Goal: Navigation & Orientation: Find specific page/section

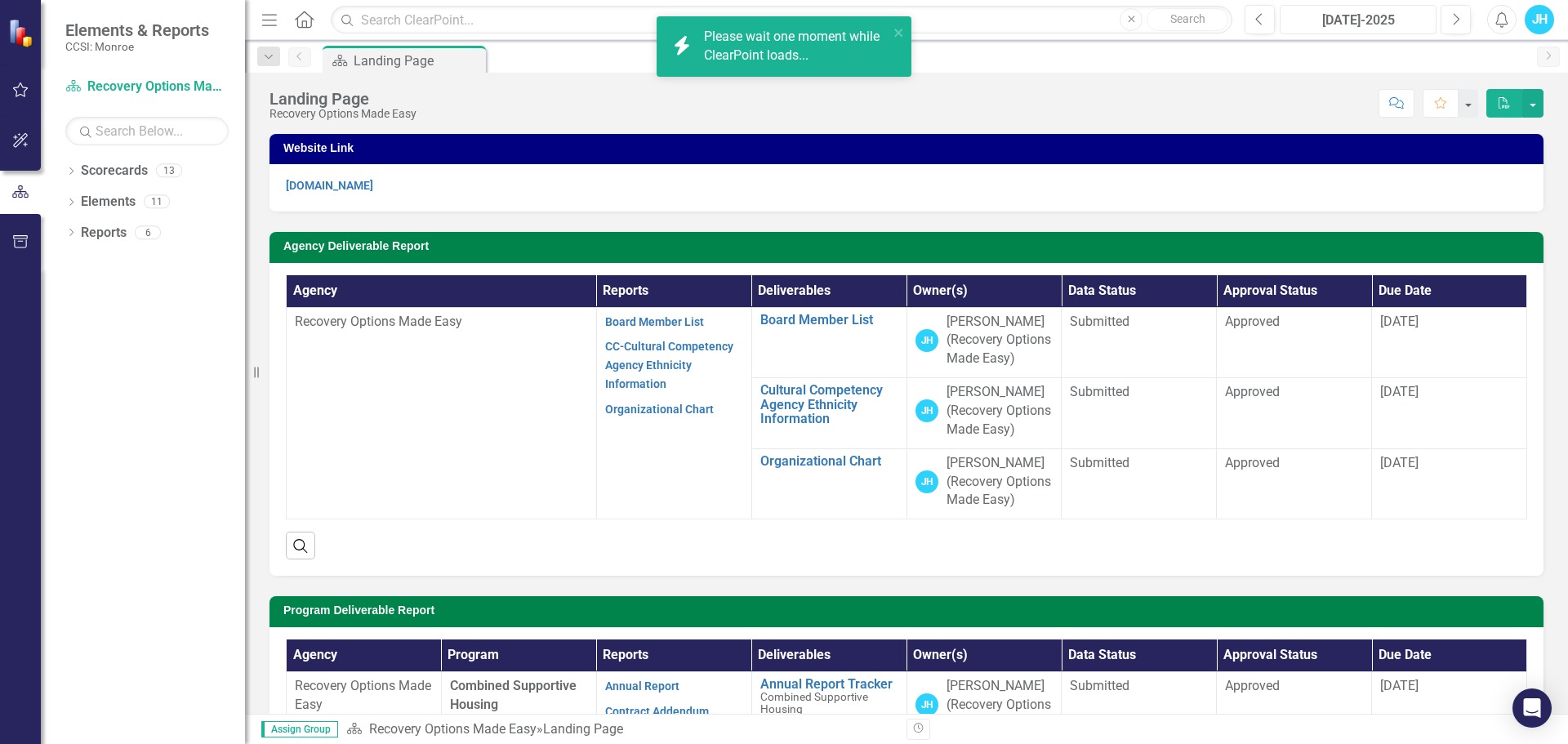
click at [1367, 26] on div "[DATE]-2025" at bounding box center [1359, 21] width 146 height 20
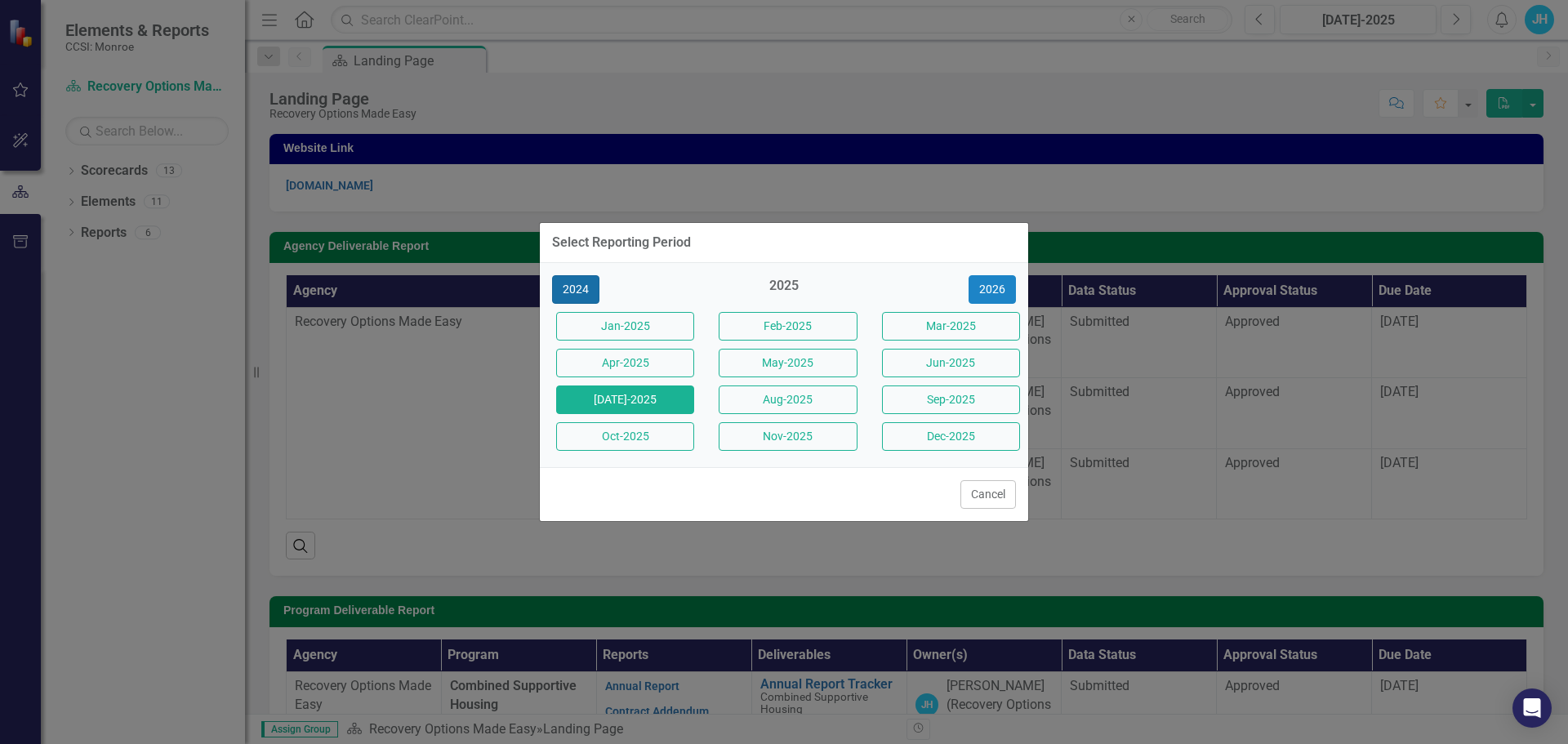
click at [576, 289] on button "2024" at bounding box center [576, 289] width 47 height 29
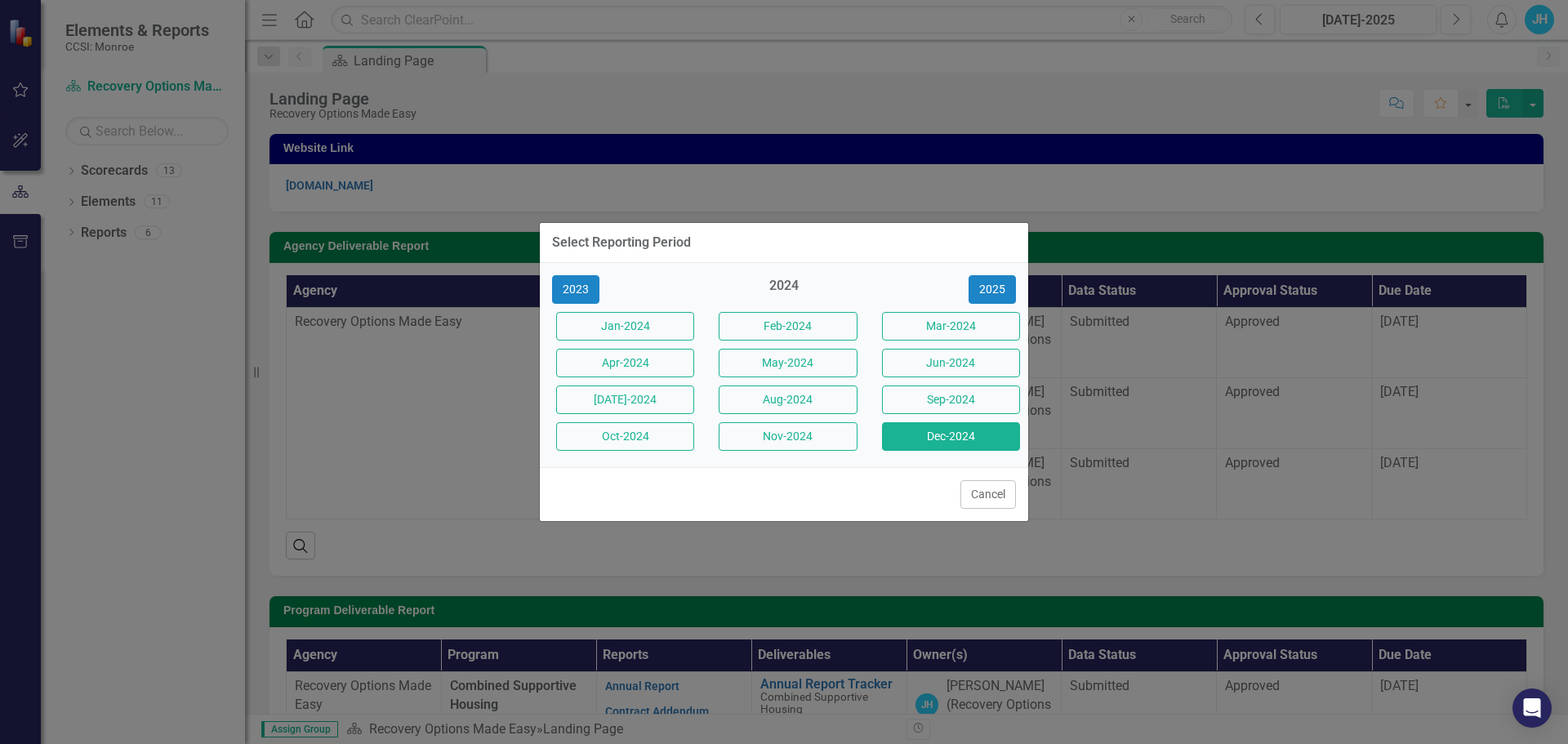
click at [949, 437] on button "Dec-2024" at bounding box center [951, 436] width 138 height 29
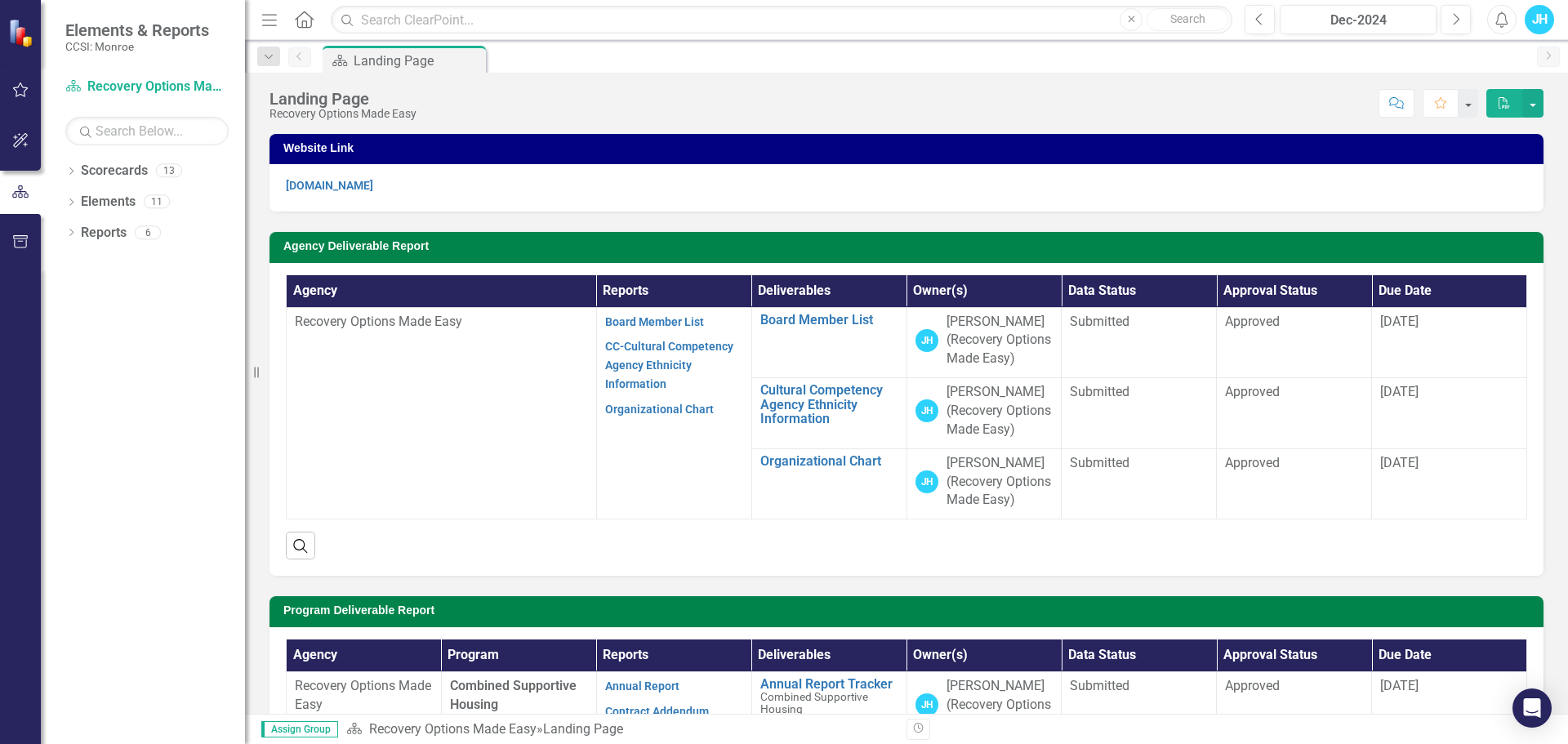
click at [198, 487] on div "Dropdown Scorecards 13 Dropdown Recovery Options Made Easy Combined Supportive …" at bounding box center [142, 451] width 204 height 586
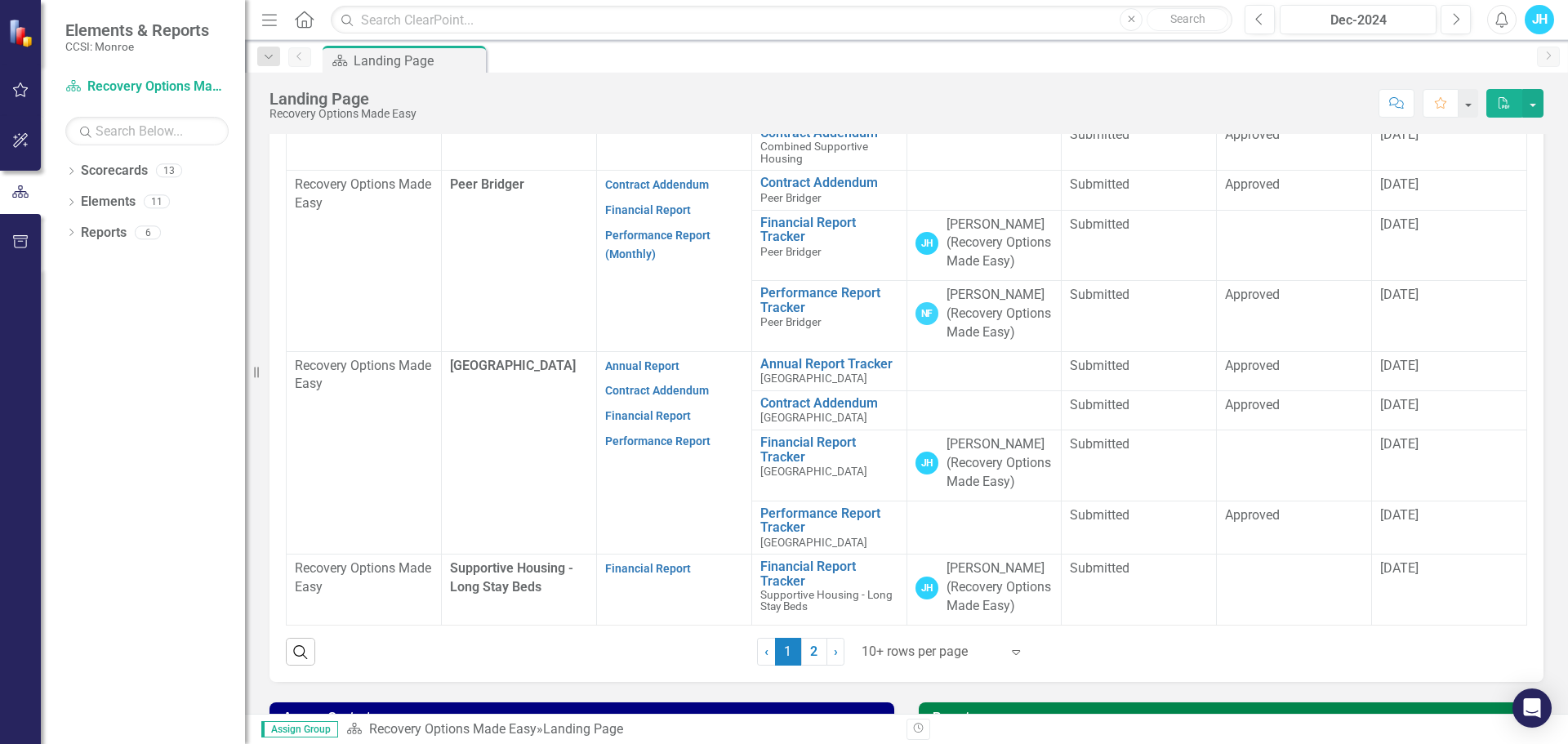
scroll to position [143, 0]
click at [788, 463] on link "Financial Report Tracker" at bounding box center [829, 449] width 138 height 29
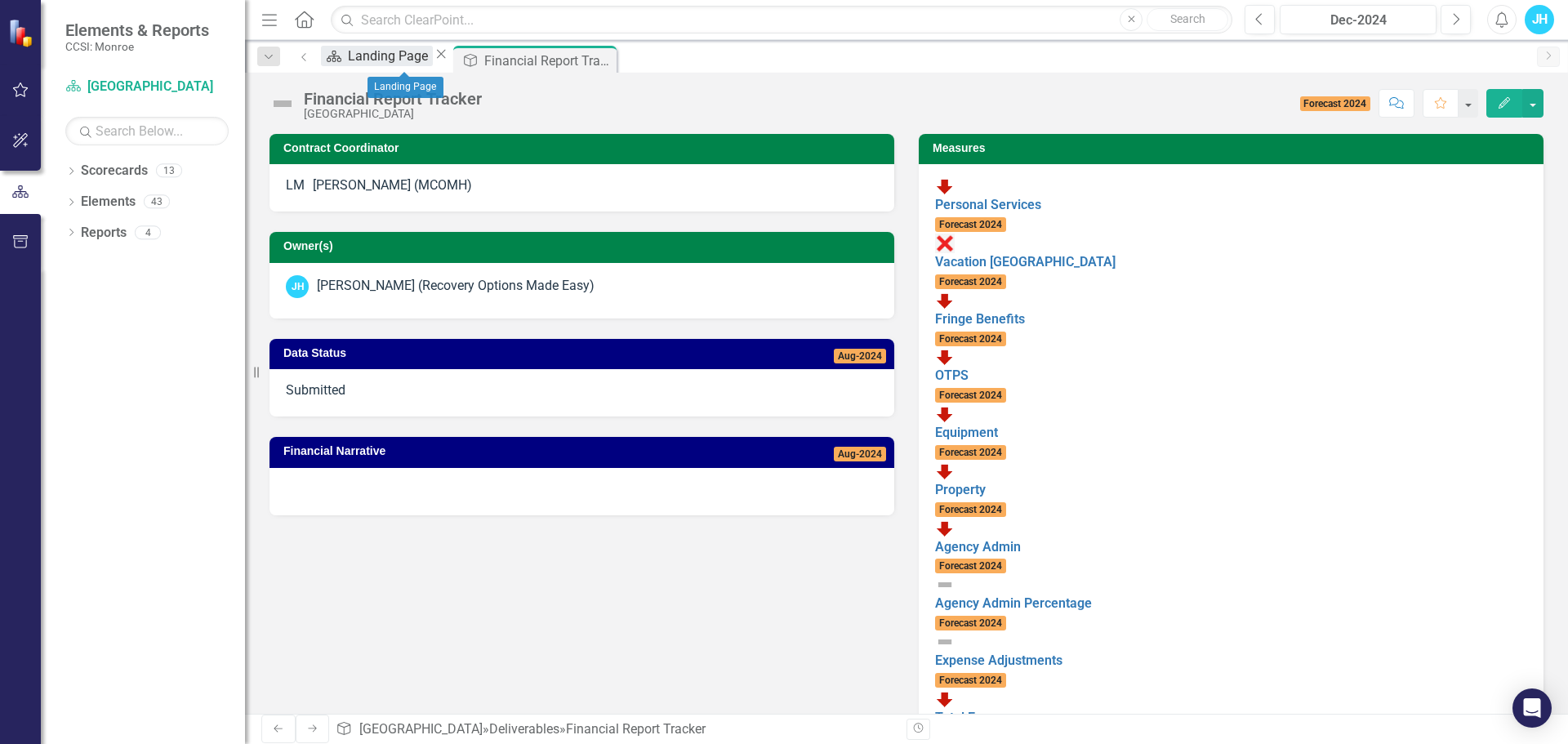
click at [398, 57] on div "Landing Page" at bounding box center [390, 55] width 85 height 21
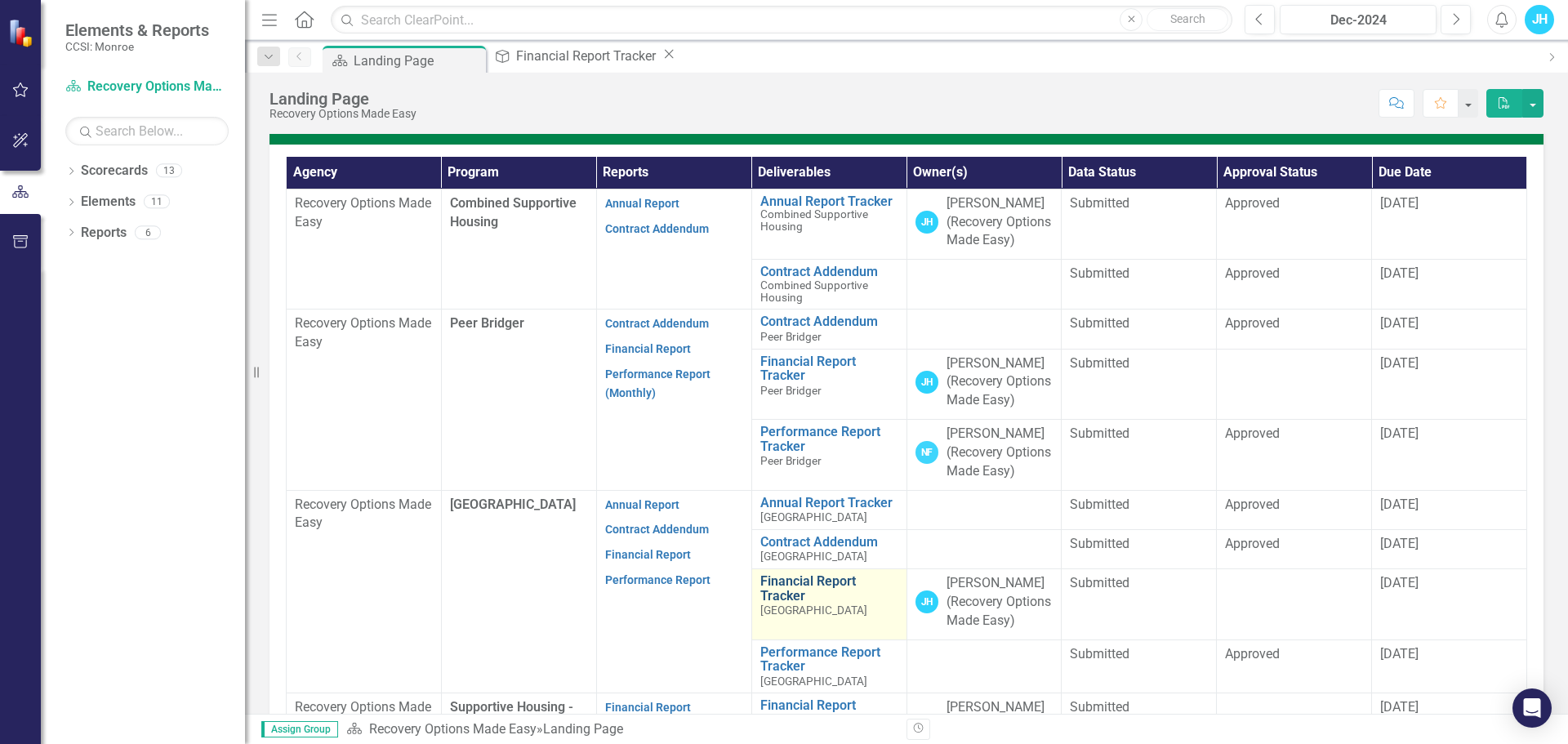
scroll to position [571, 0]
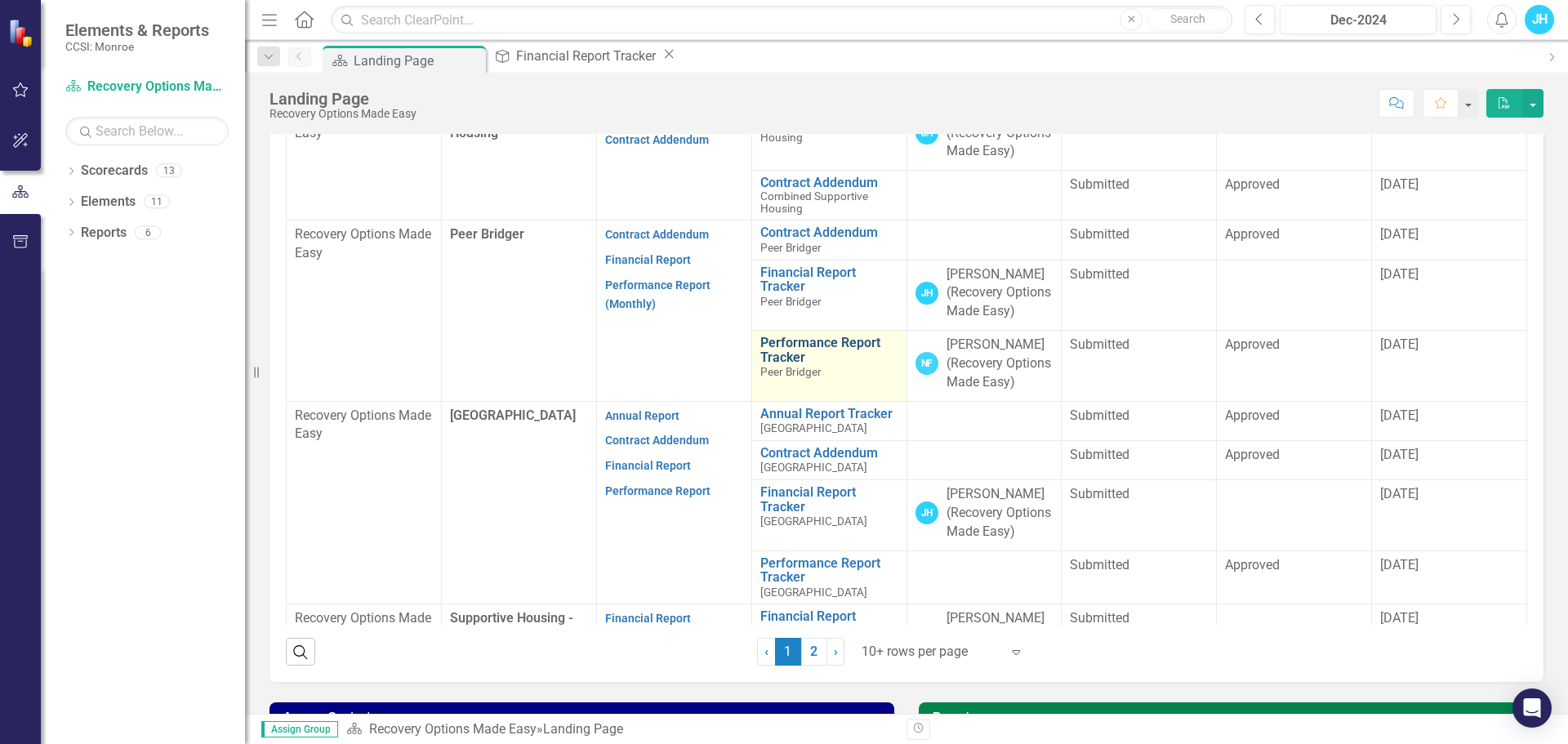
click at [787, 365] on link "Performance Report Tracker" at bounding box center [829, 350] width 138 height 29
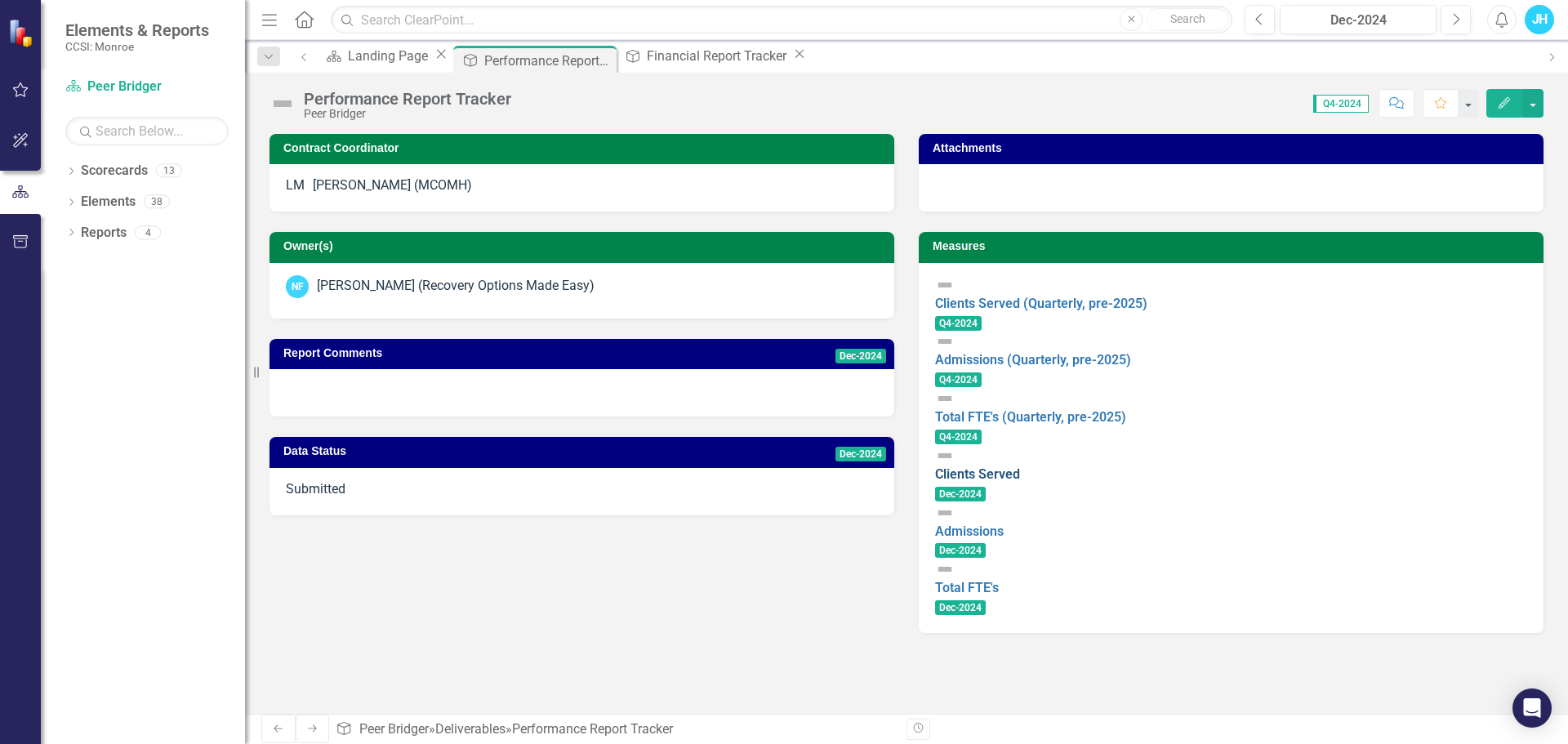
click at [1021, 466] on link "Clients Served" at bounding box center [978, 474] width 85 height 16
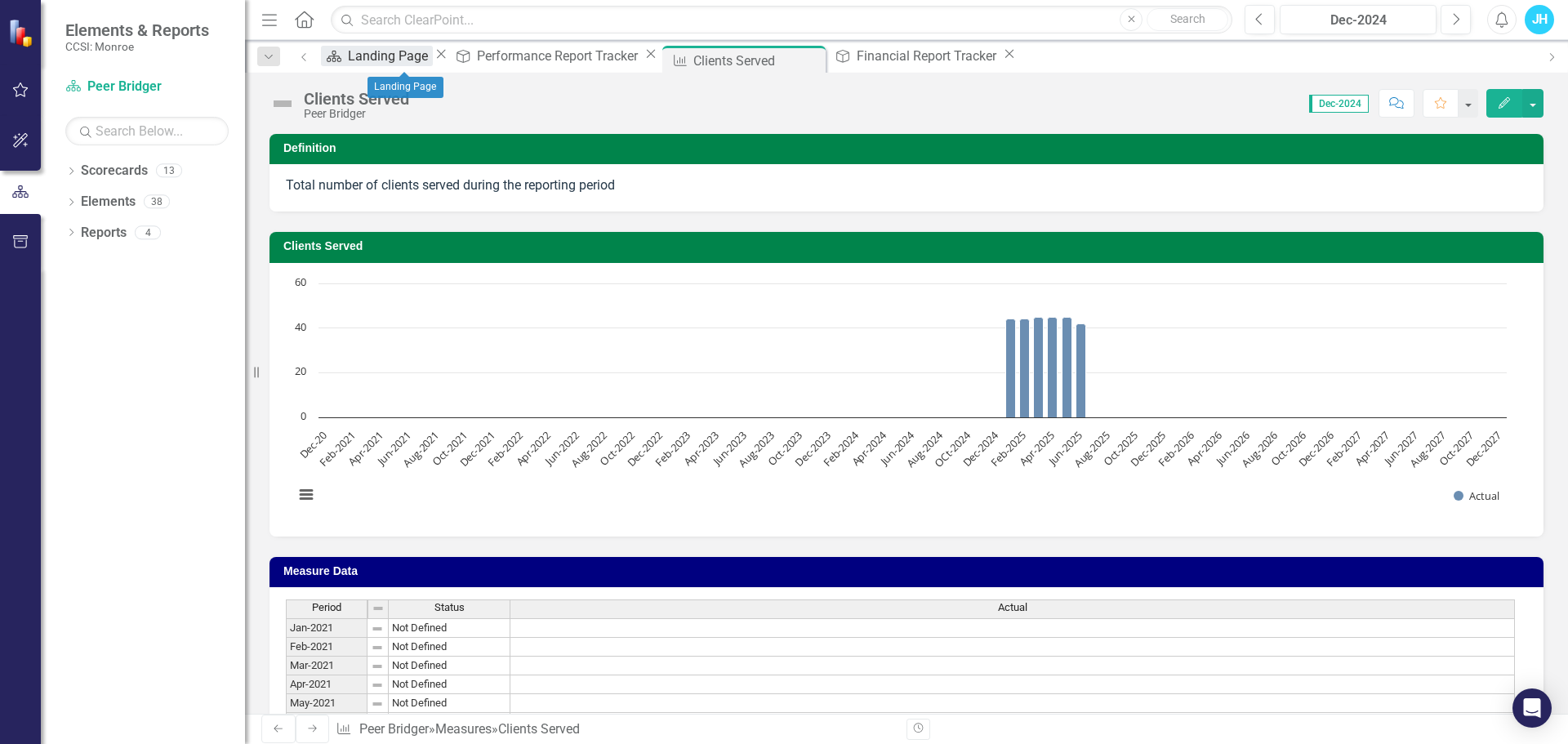
click at [433, 55] on div "Landing Page" at bounding box center [390, 55] width 85 height 21
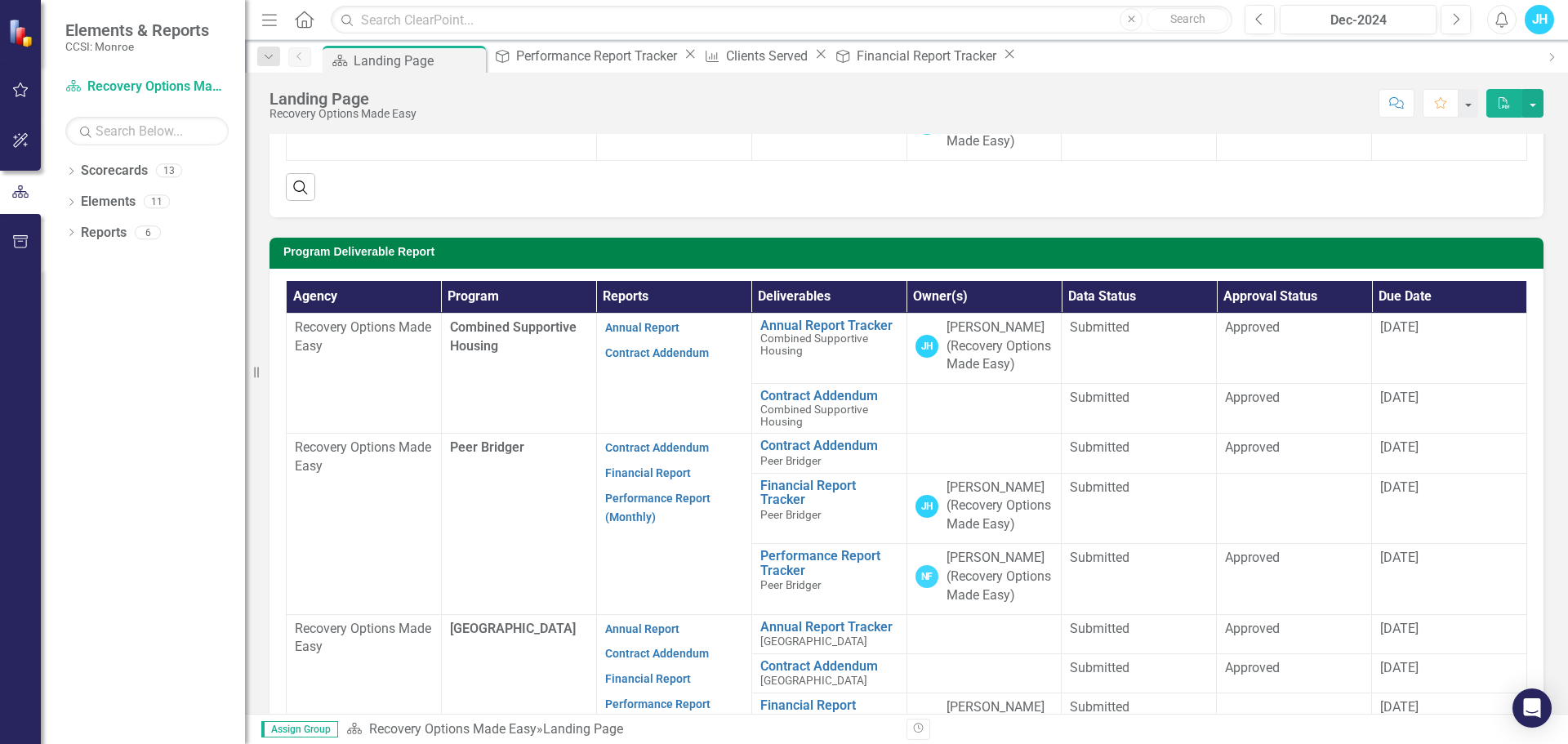
scroll to position [490, 0]
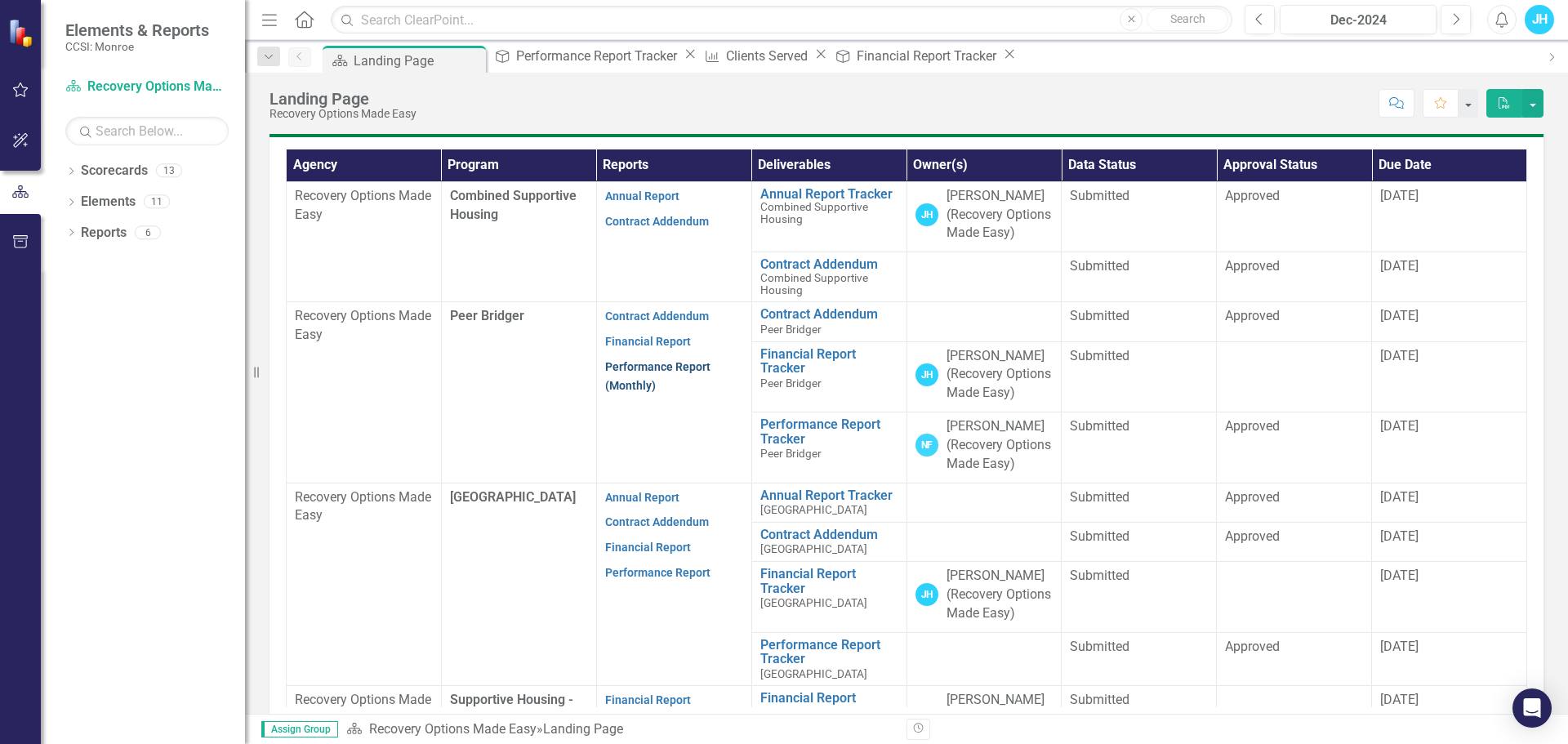
click at [636, 392] on link "Performance Report (Monthly)" at bounding box center [657, 376] width 105 height 32
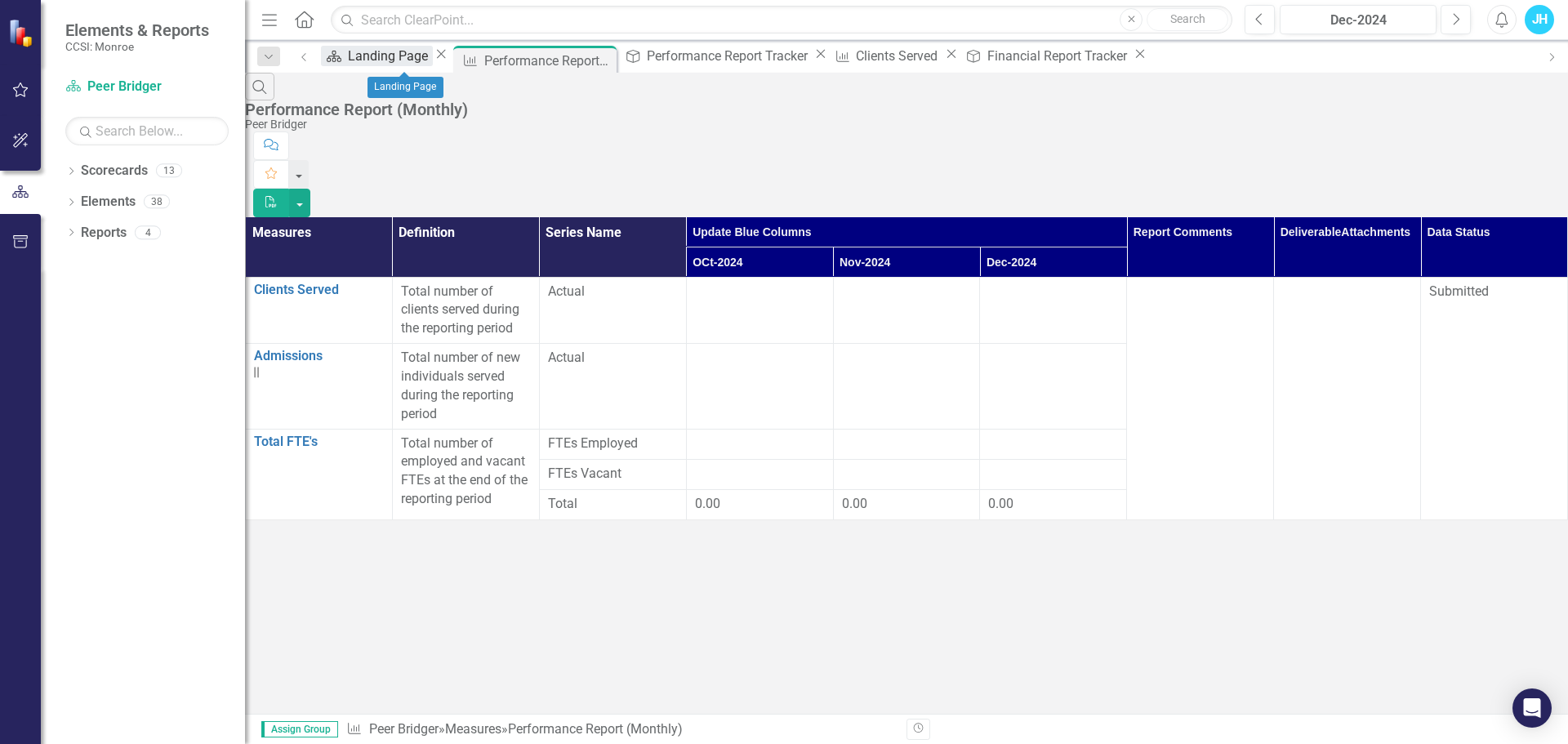
click at [389, 57] on div "Landing Page" at bounding box center [390, 55] width 85 height 21
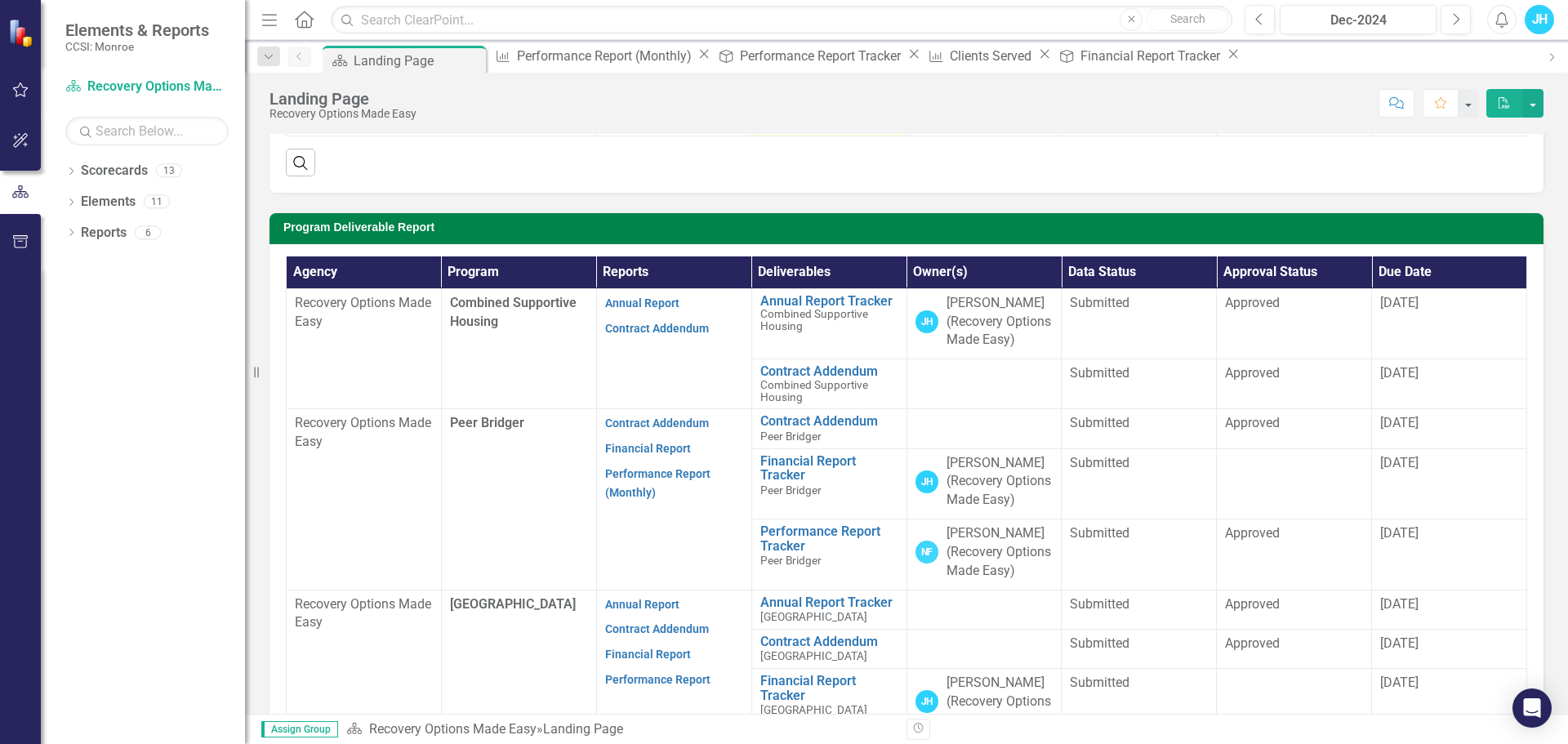
scroll to position [490, 0]
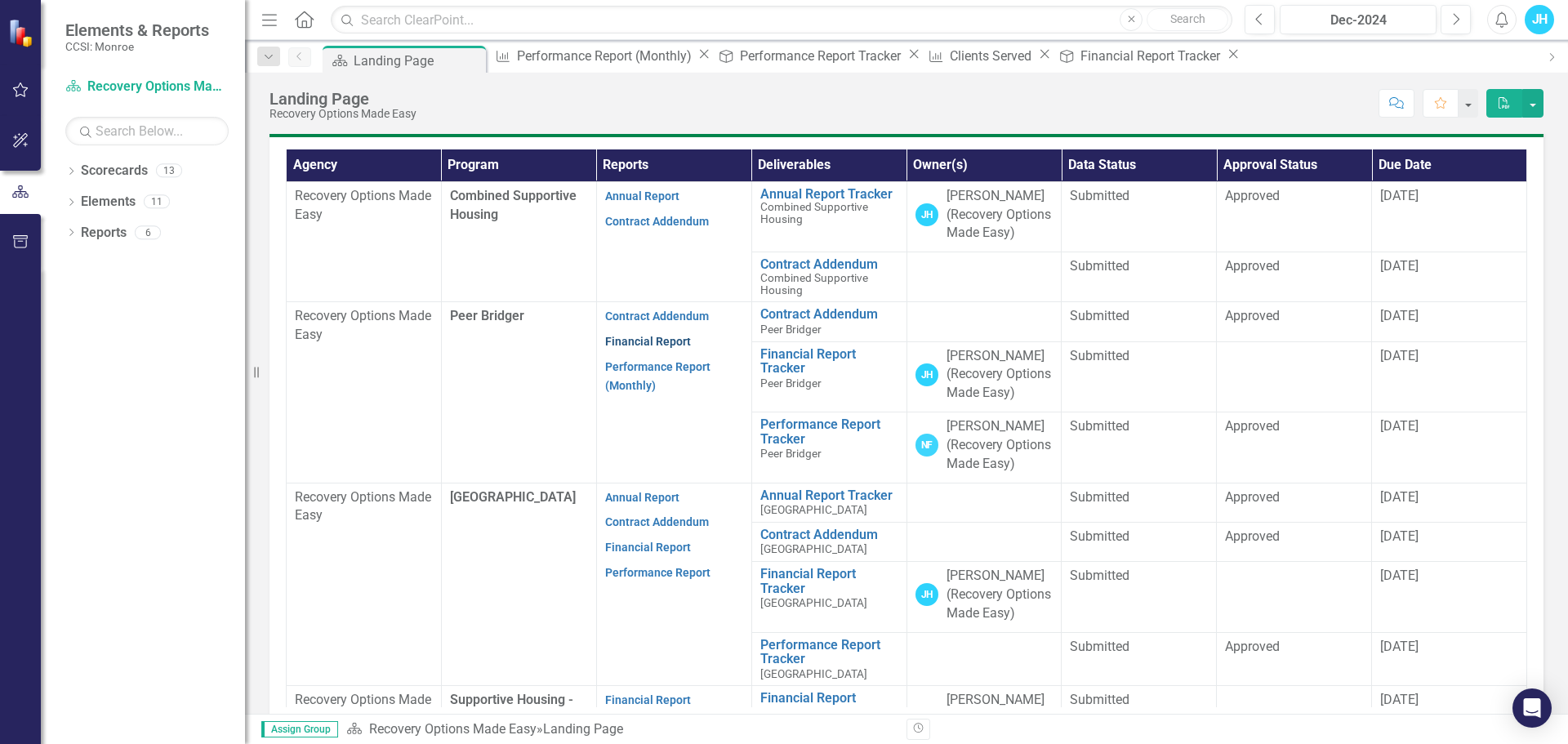
click at [631, 348] on link "Financial Report" at bounding box center [648, 341] width 86 height 13
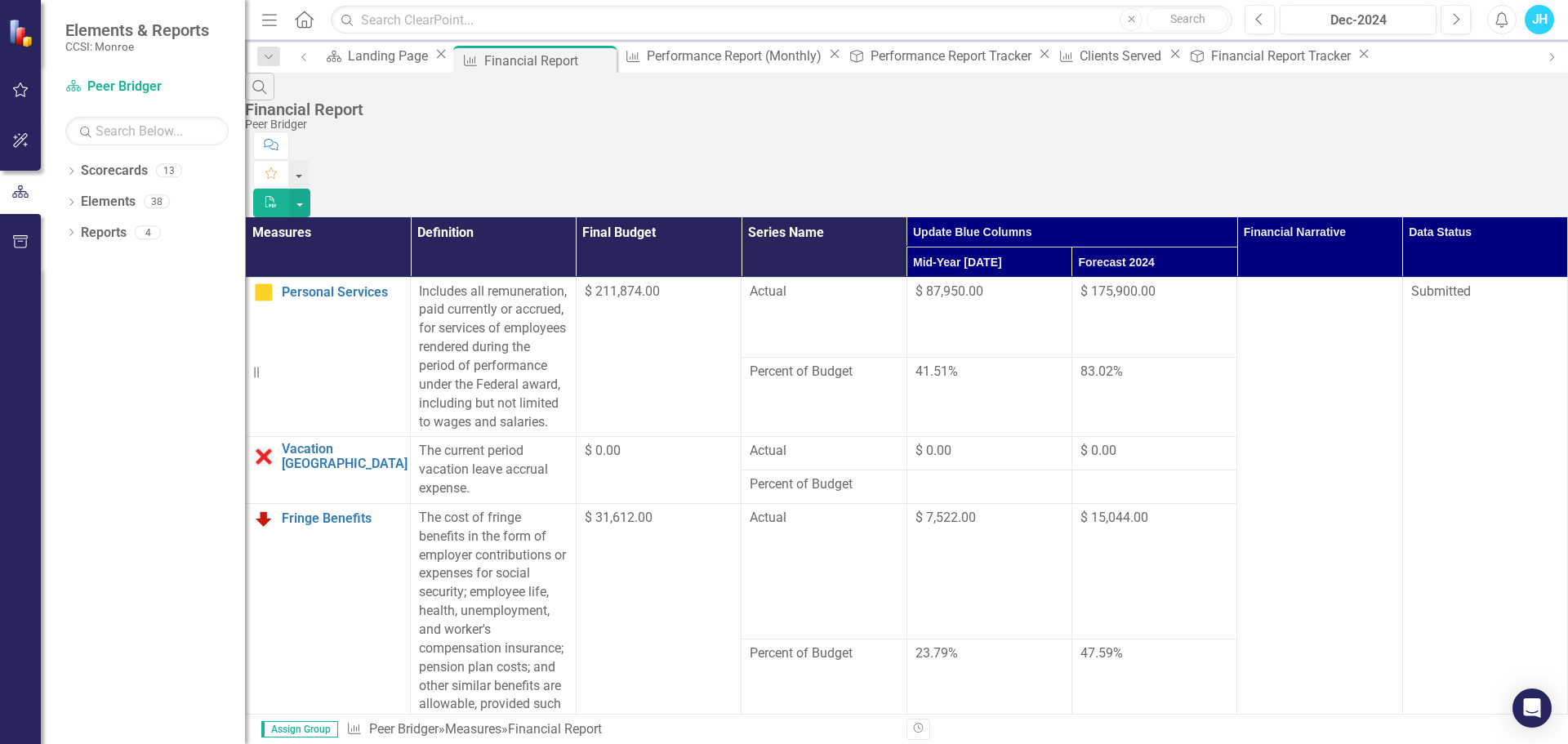
scroll to position [2058, 0]
click at [404, 56] on div "Landing Page" at bounding box center [390, 55] width 85 height 21
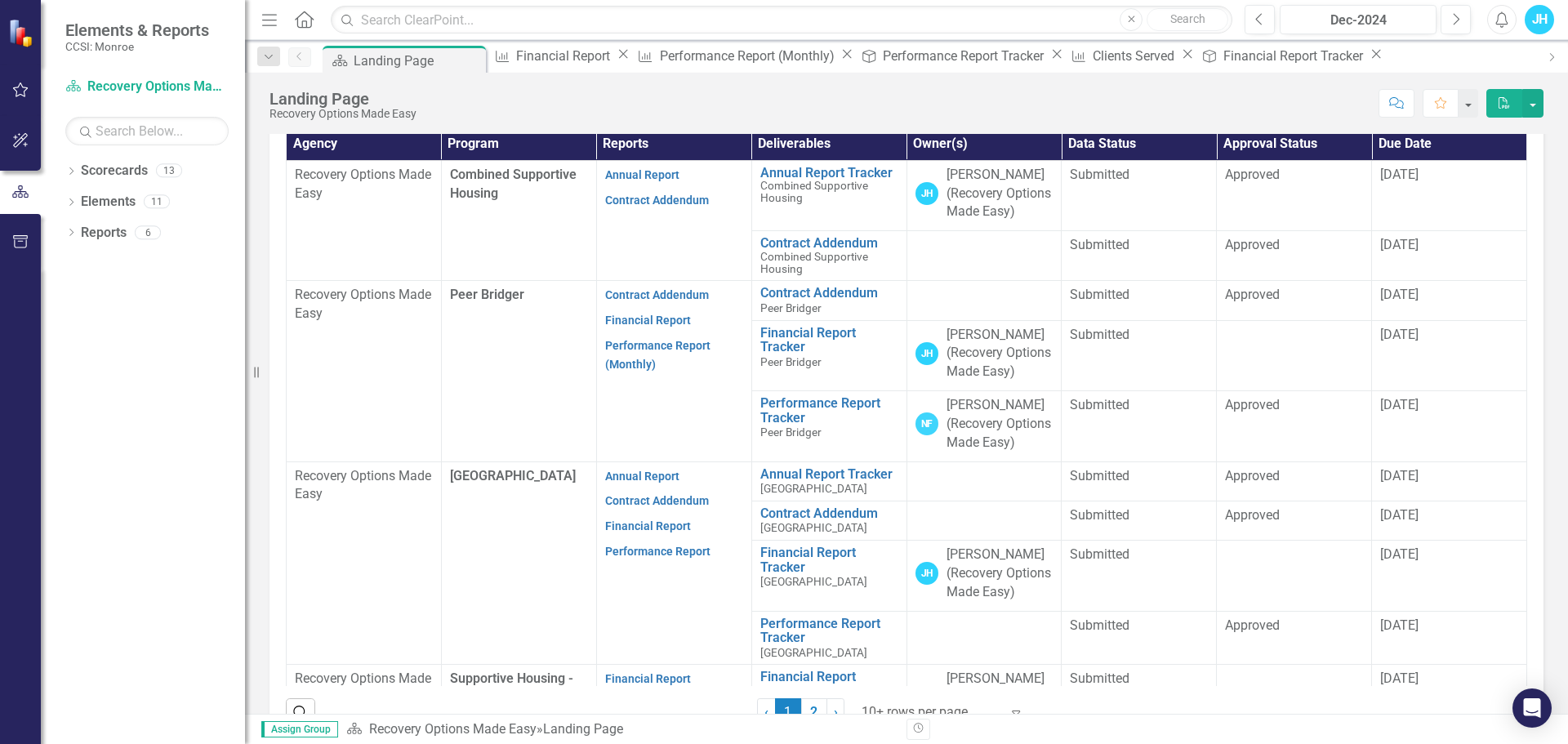
scroll to position [571, 0]
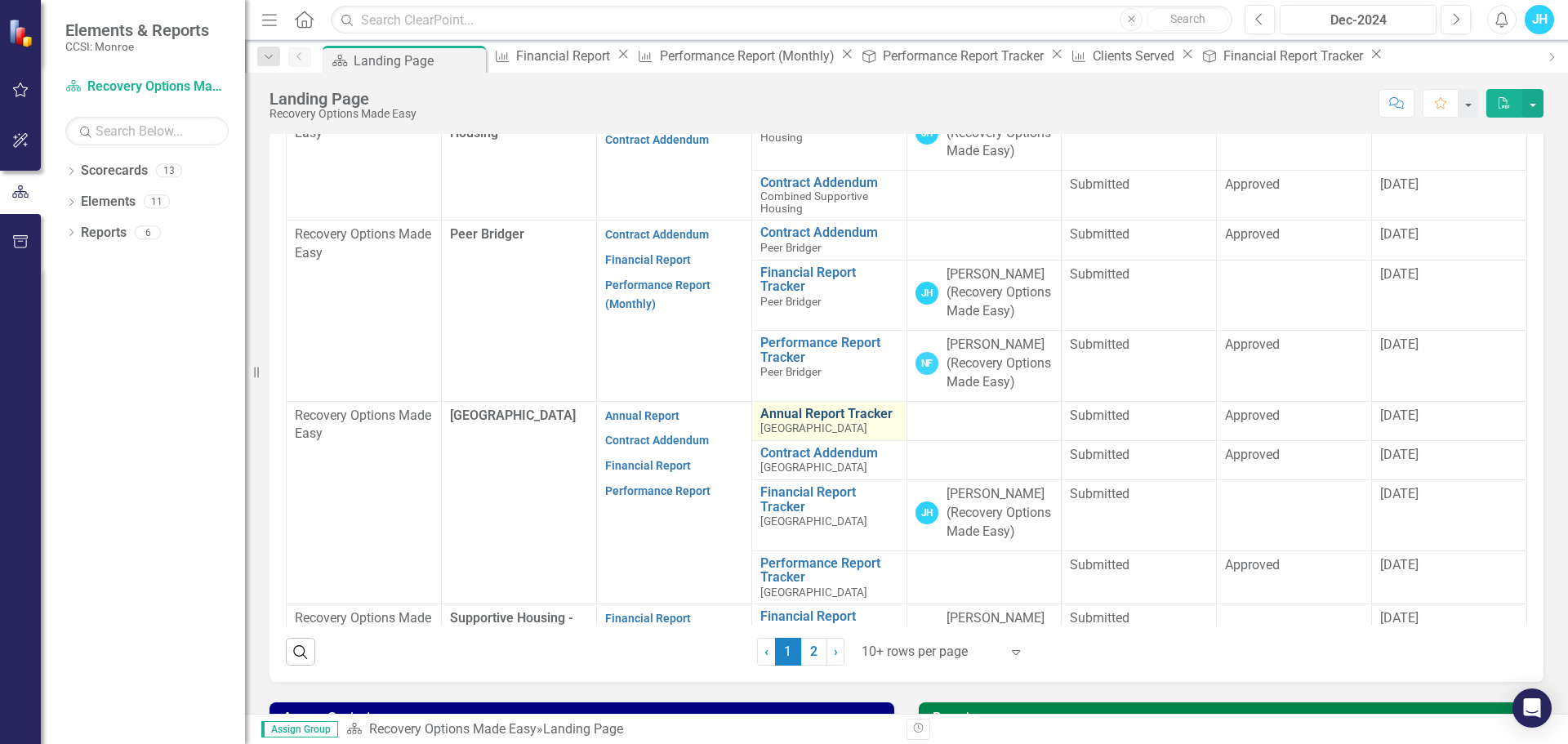
click at [810, 422] on link "Annual Report Tracker" at bounding box center [829, 414] width 138 height 15
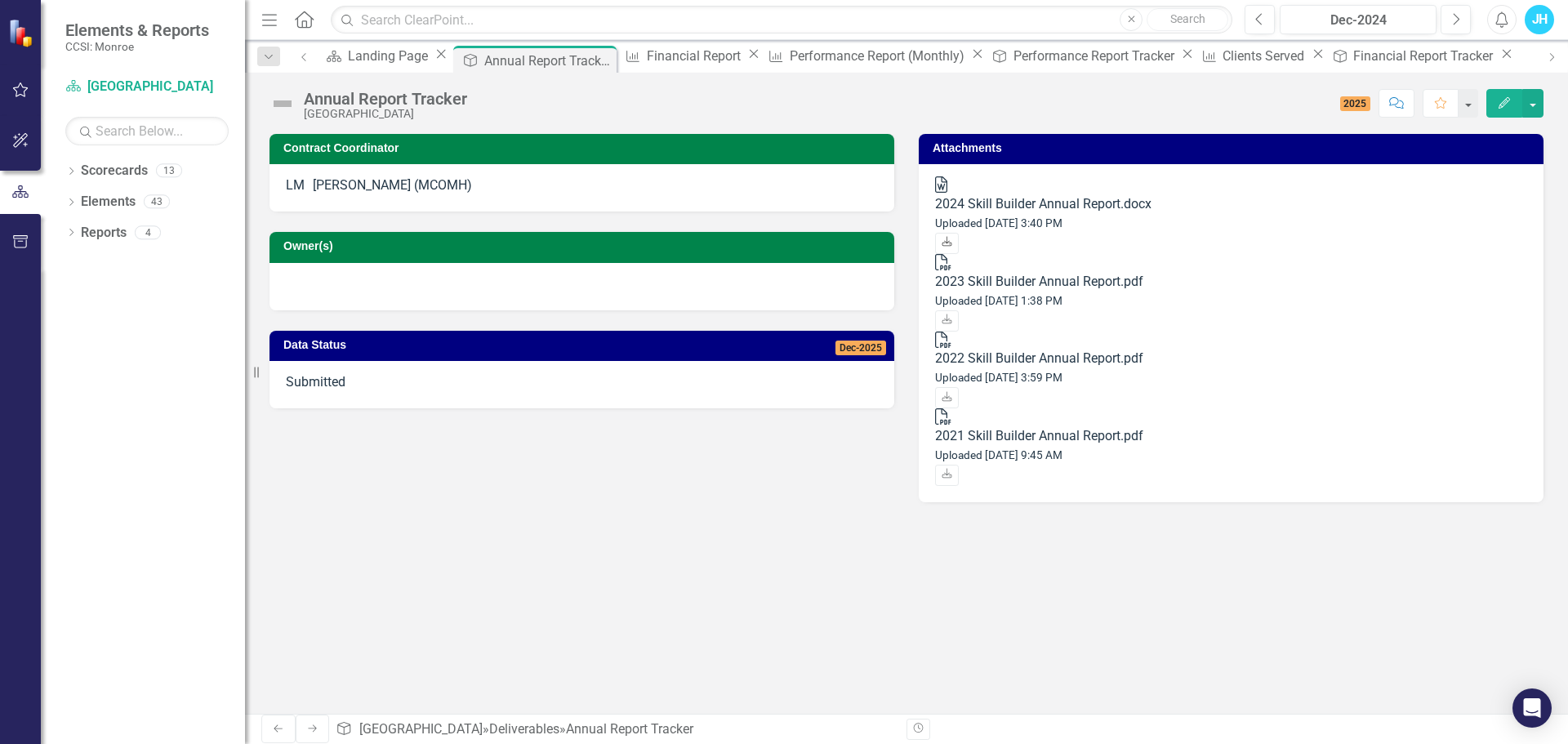
click at [954, 237] on icon "Download" at bounding box center [947, 242] width 12 height 10
